Goal: Information Seeking & Learning: Learn about a topic

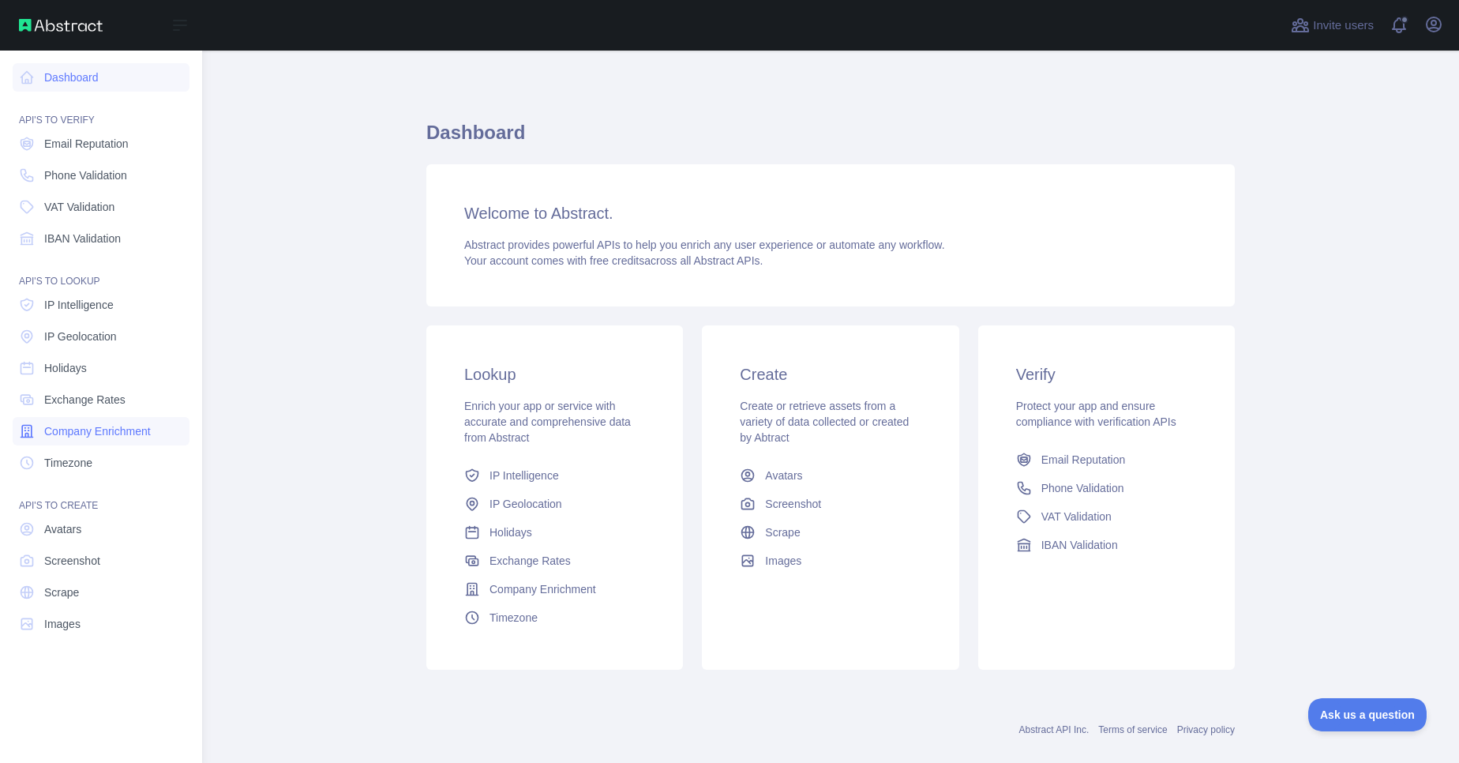
click at [133, 431] on span "Company Enrichment" at bounding box center [97, 431] width 107 height 16
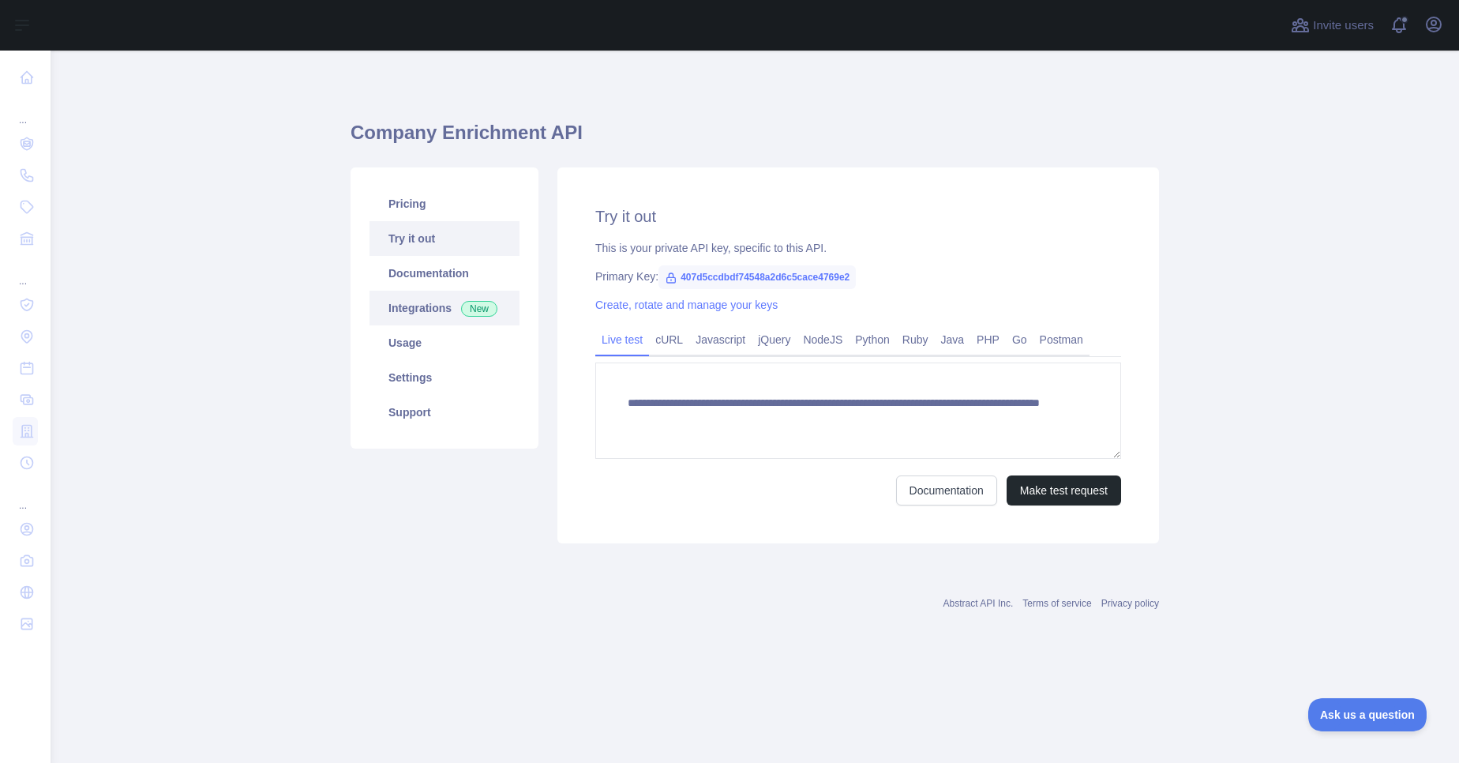
click at [453, 312] on link "Integrations New" at bounding box center [444, 308] width 150 height 35
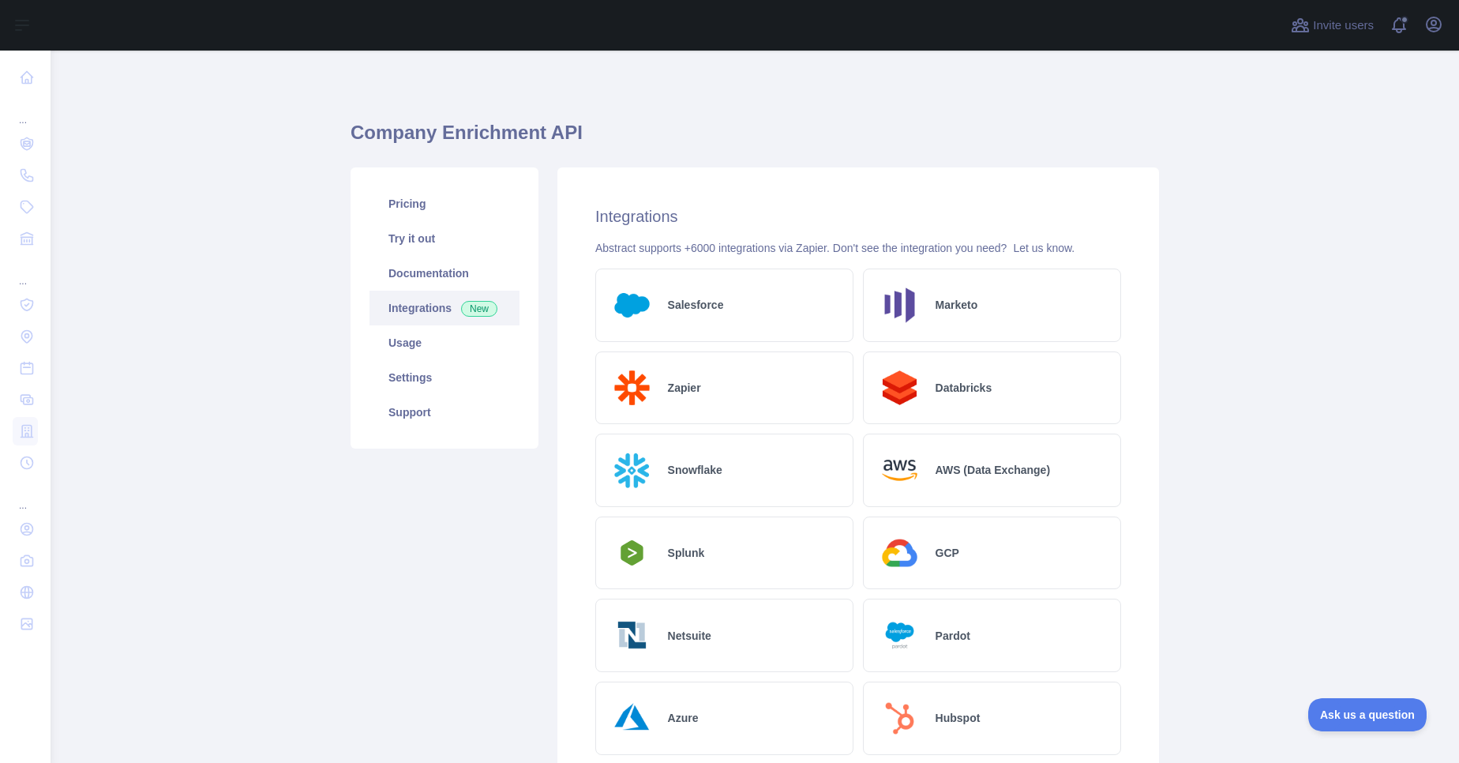
scroll to position [5, 0]
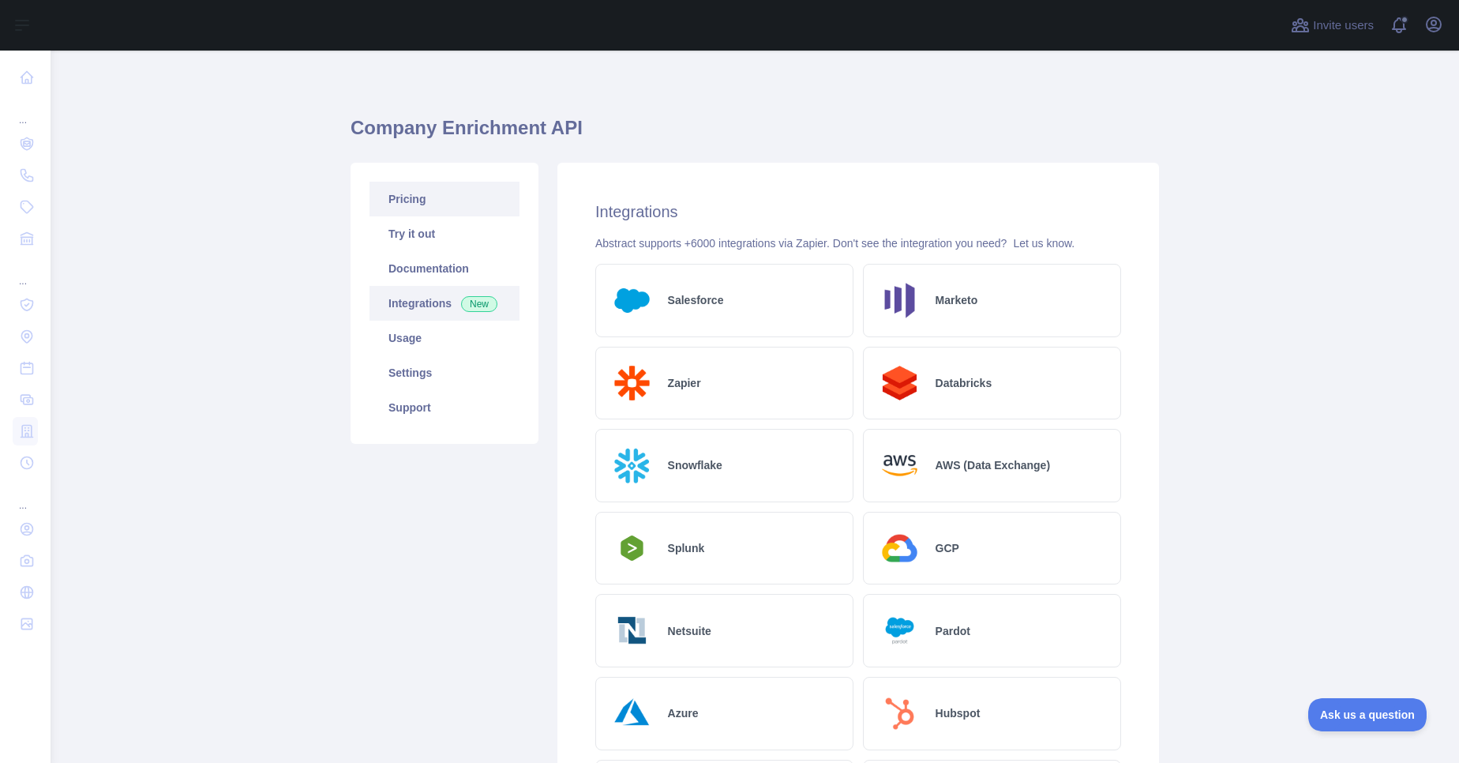
click at [399, 189] on link "Pricing" at bounding box center [444, 199] width 150 height 35
